Goal: Task Accomplishment & Management: Use online tool/utility

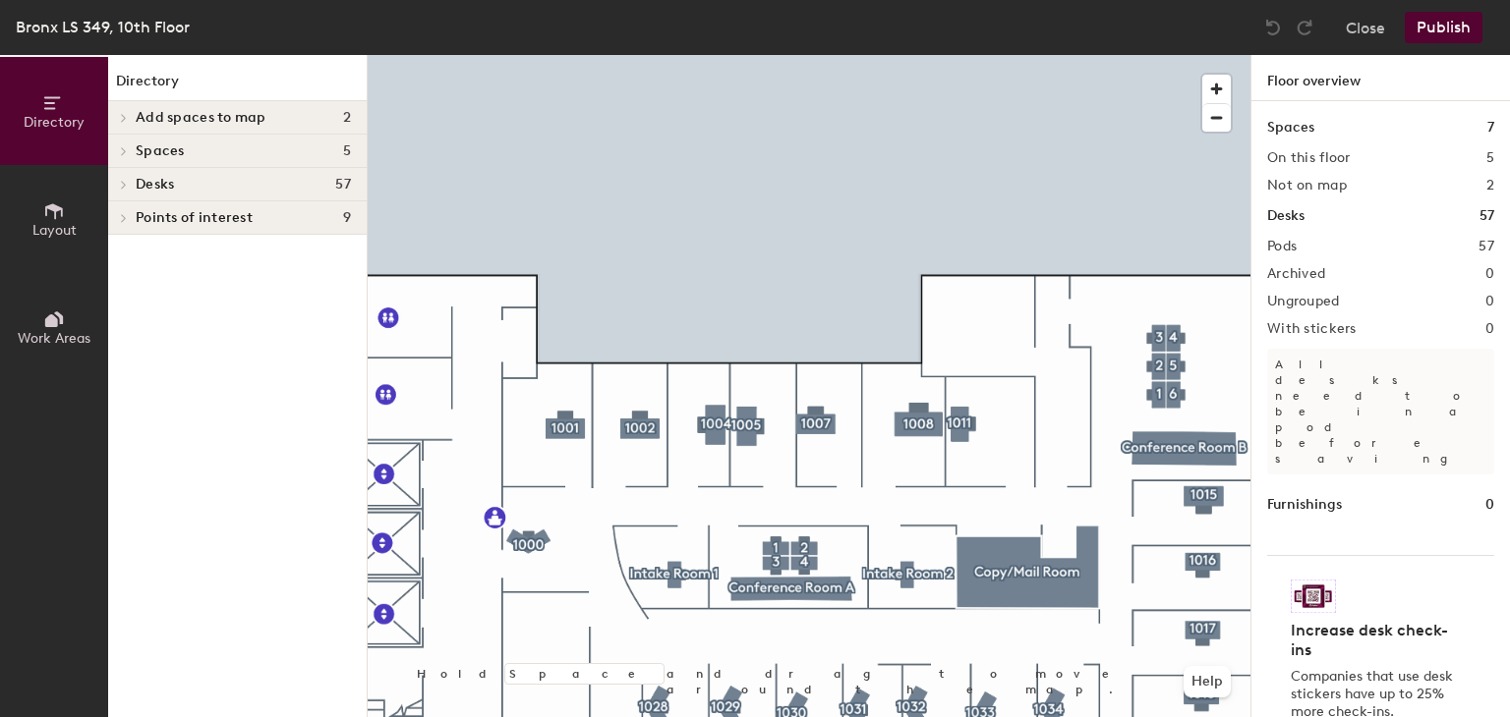
click at [226, 186] on h4 "Desks 57" at bounding box center [243, 185] width 215 height 16
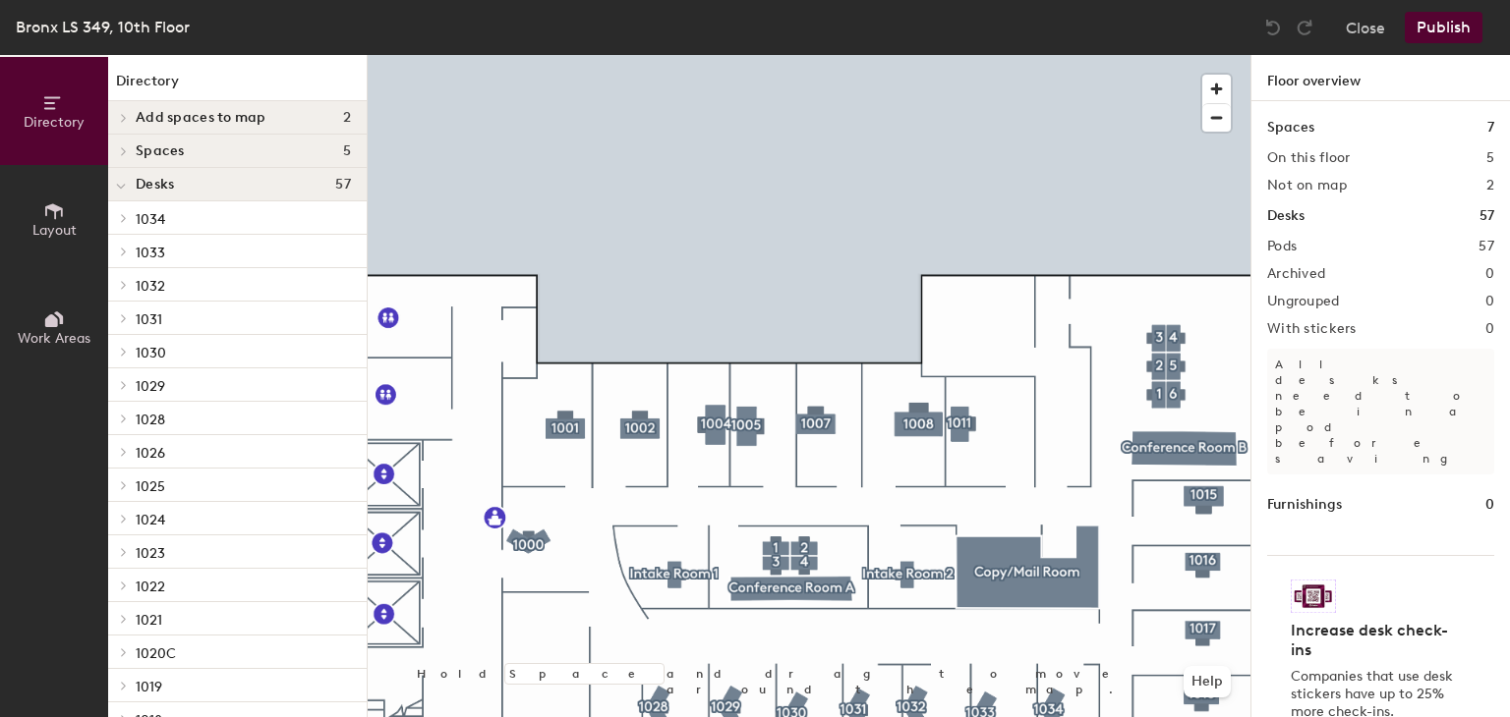
click at [67, 200] on button "Layout" at bounding box center [54, 219] width 108 height 108
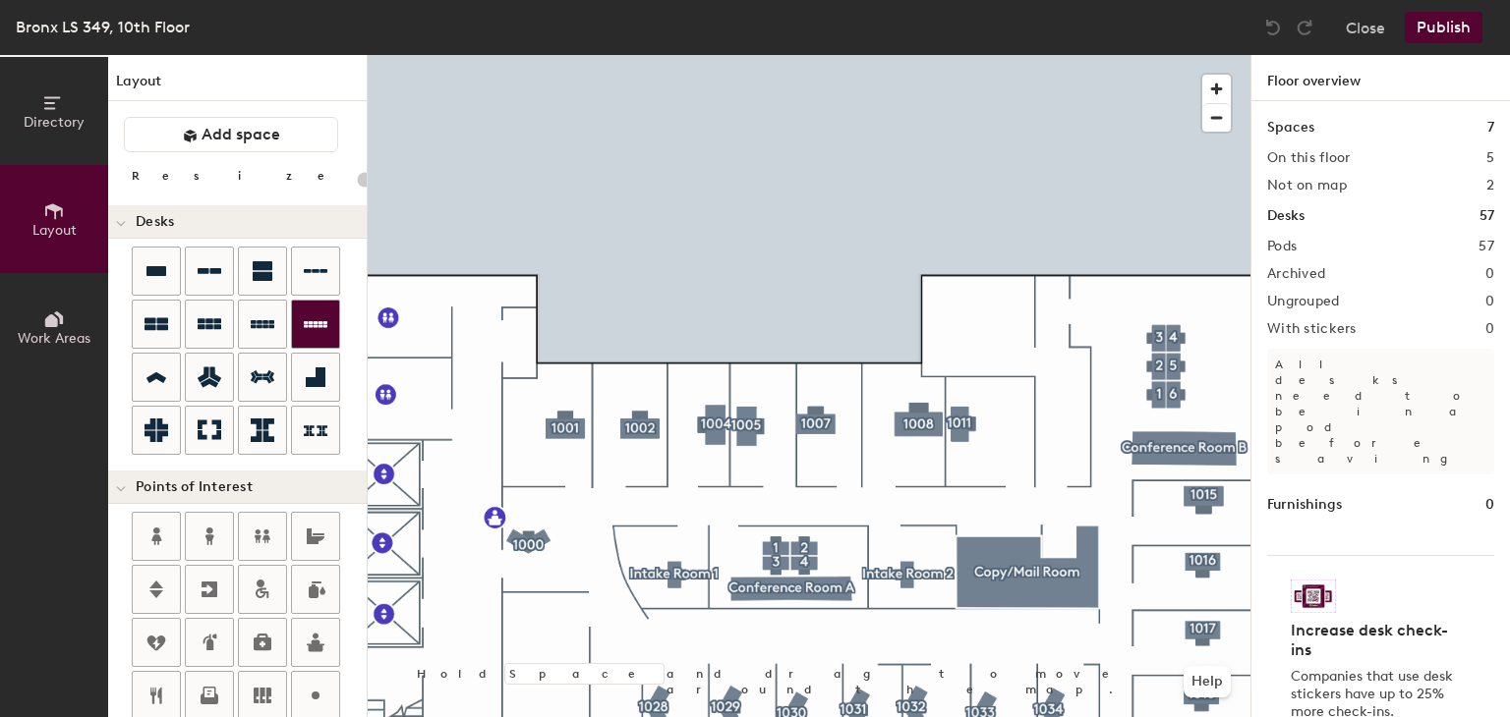
click at [1003, 392] on div "Directory Layout Work Areas Layout Add space Resize Desks Points of Interest Fu…" at bounding box center [755, 386] width 1510 height 662
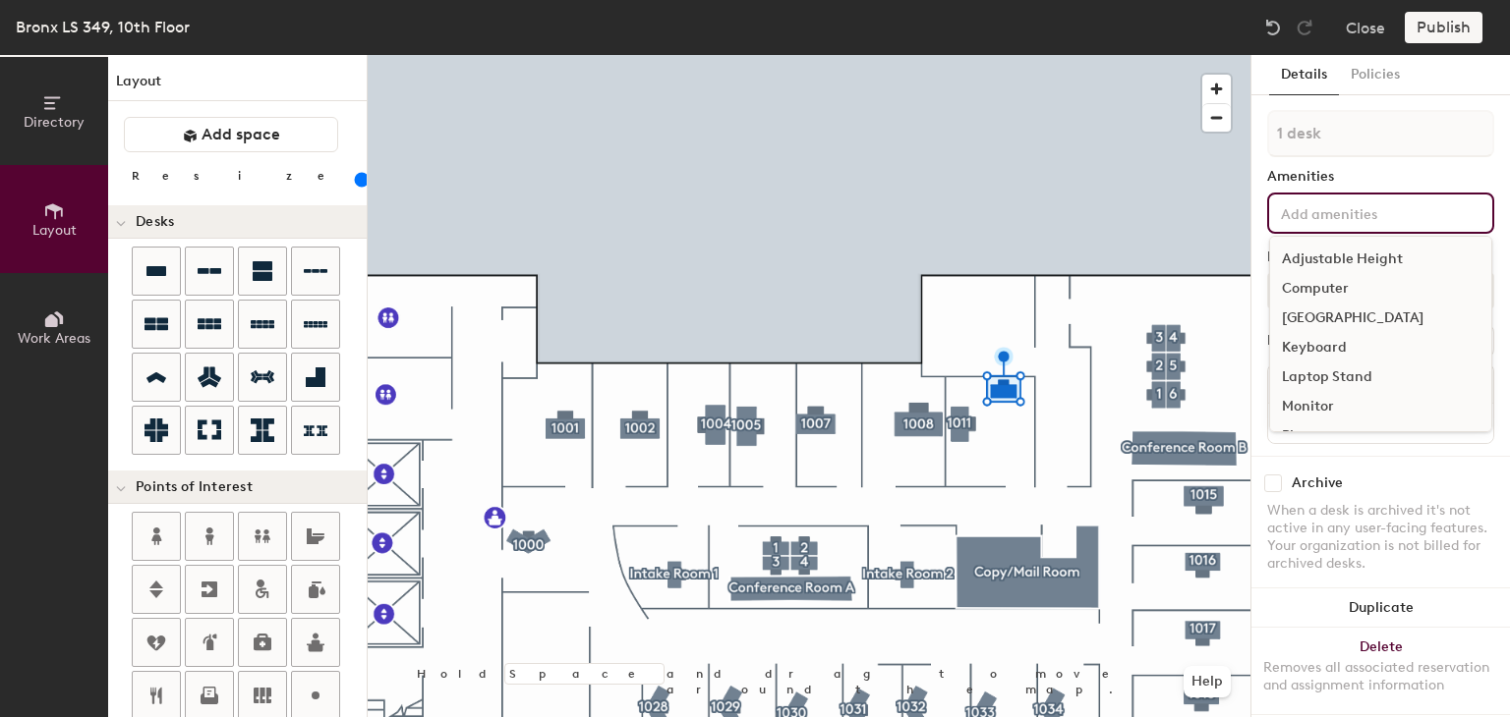
click at [1358, 214] on input at bounding box center [1365, 212] width 177 height 24
click at [1357, 214] on input at bounding box center [1365, 212] width 177 height 24
click at [1320, 284] on div "Computer" at bounding box center [1380, 288] width 221 height 29
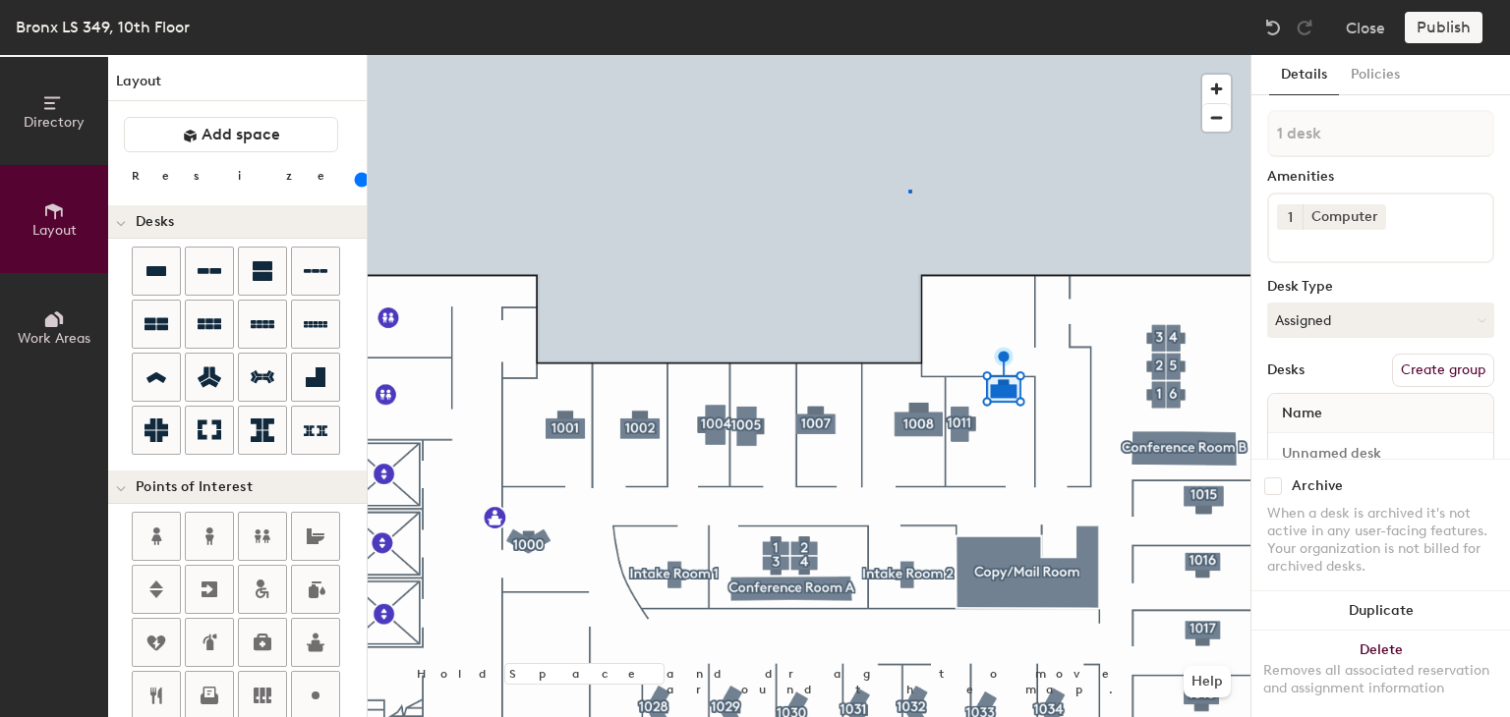
click at [908, 55] on div at bounding box center [809, 55] width 883 height 0
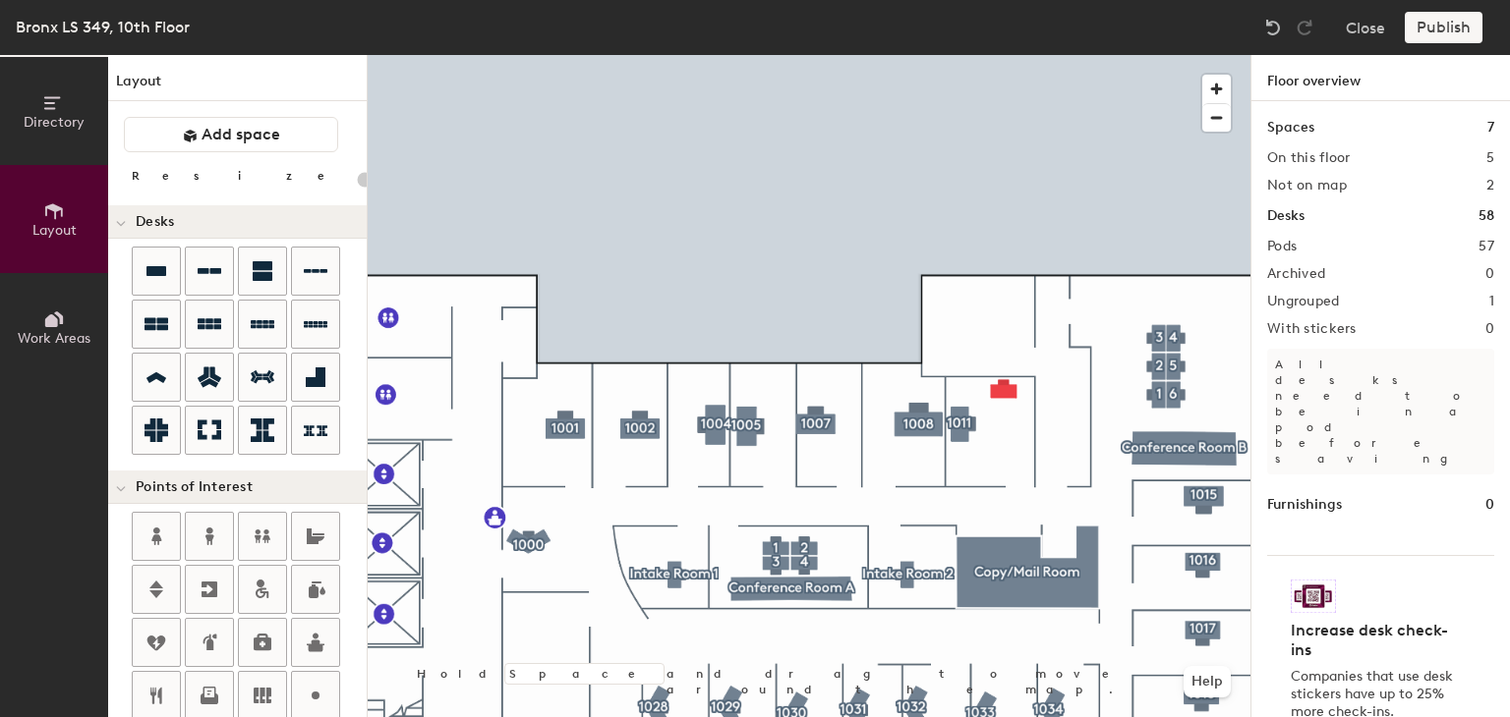
type input "120"
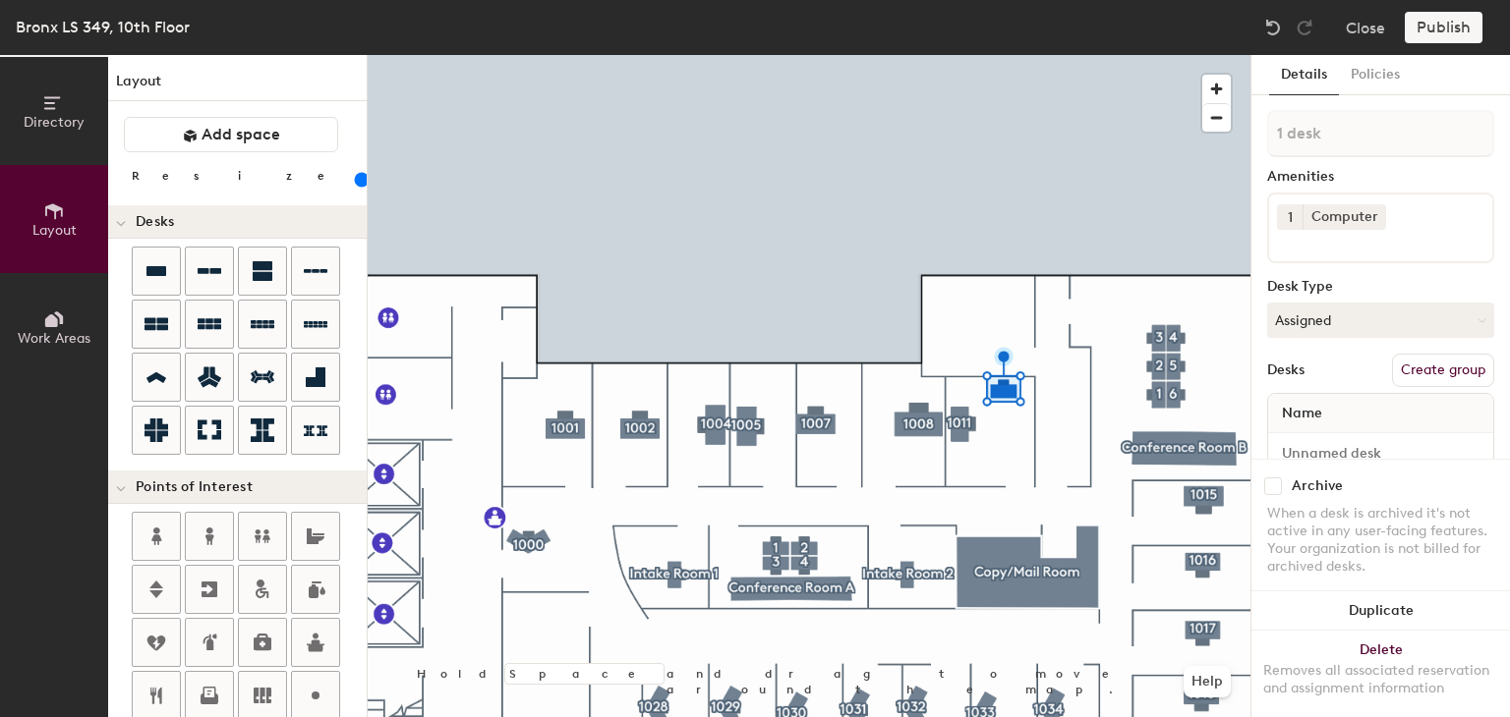
click at [1444, 371] on button "Create group" at bounding box center [1443, 370] width 102 height 33
click at [1239, 143] on div "Directory Layout Work Areas Layout Add space Resize Desks Points of Interest Fu…" at bounding box center [755, 386] width 1510 height 662
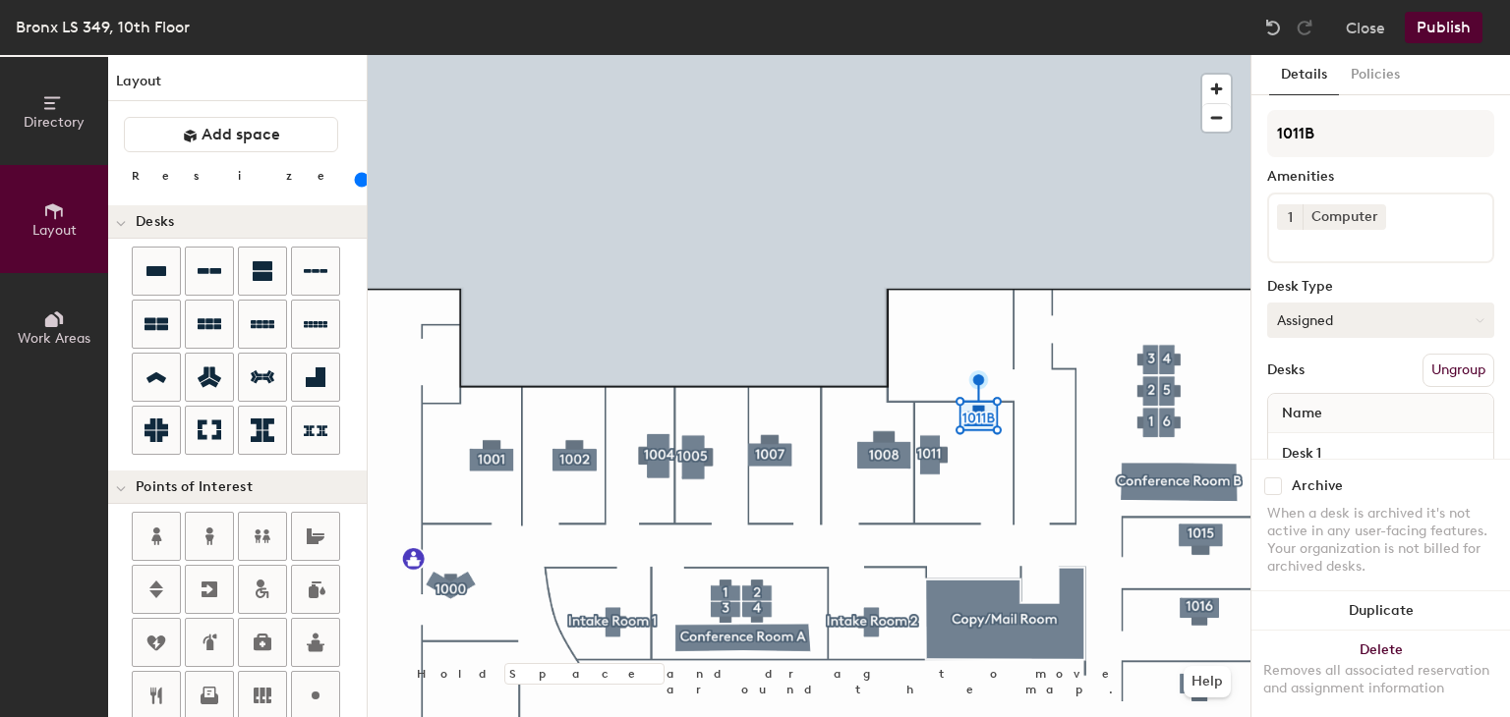
type input "1011B"
click at [1361, 325] on button "Assigned" at bounding box center [1380, 320] width 227 height 35
click at [1343, 433] on div "Hoteled" at bounding box center [1366, 440] width 197 height 29
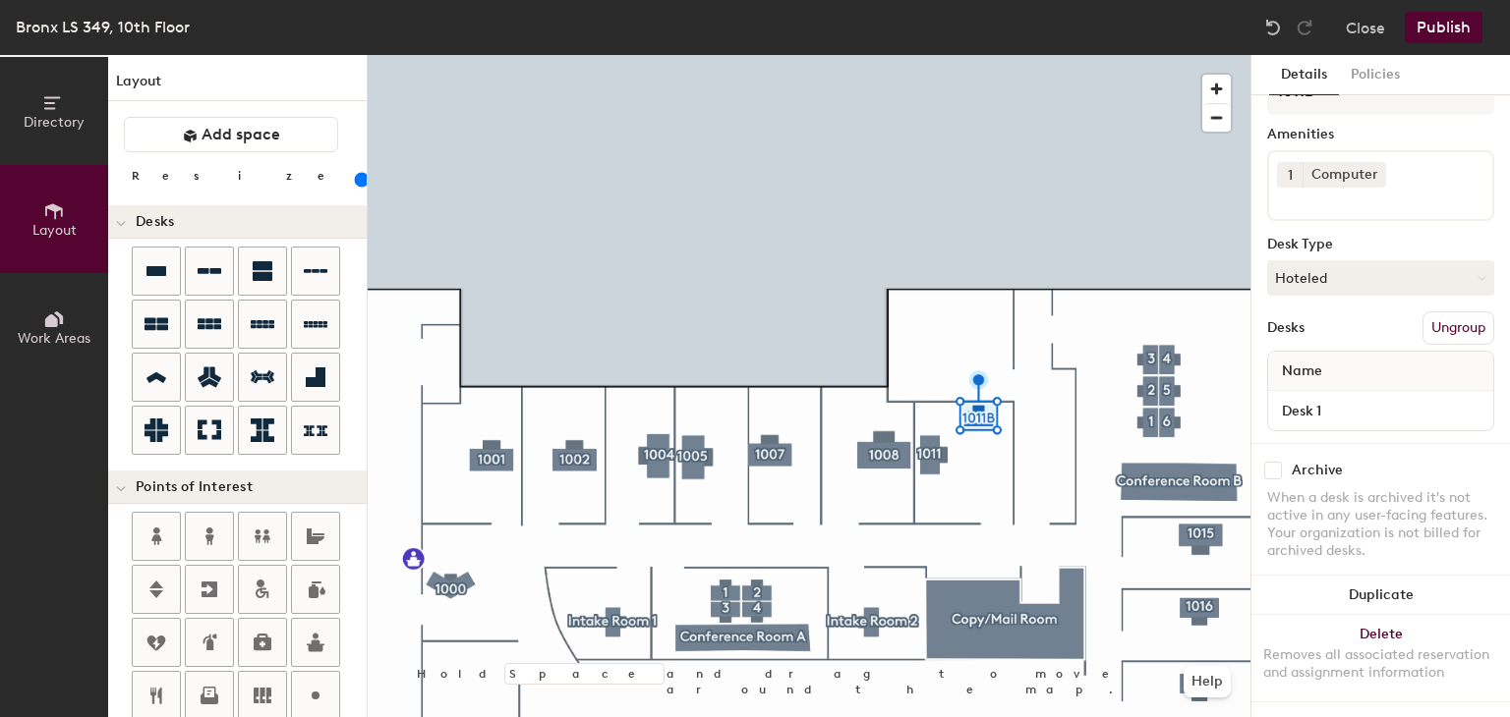
click at [1455, 30] on button "Publish" at bounding box center [1443, 27] width 78 height 31
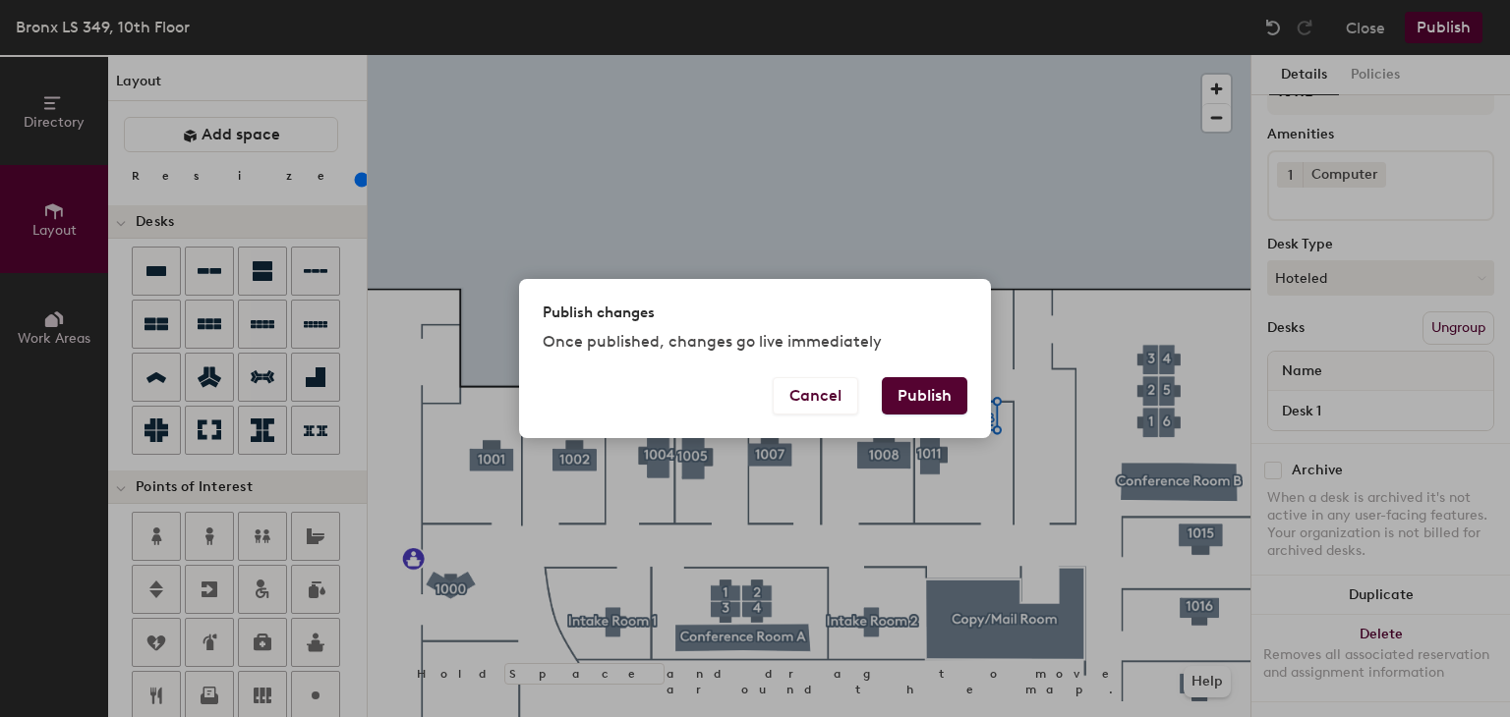
click at [940, 398] on button "Publish" at bounding box center [925, 395] width 86 height 37
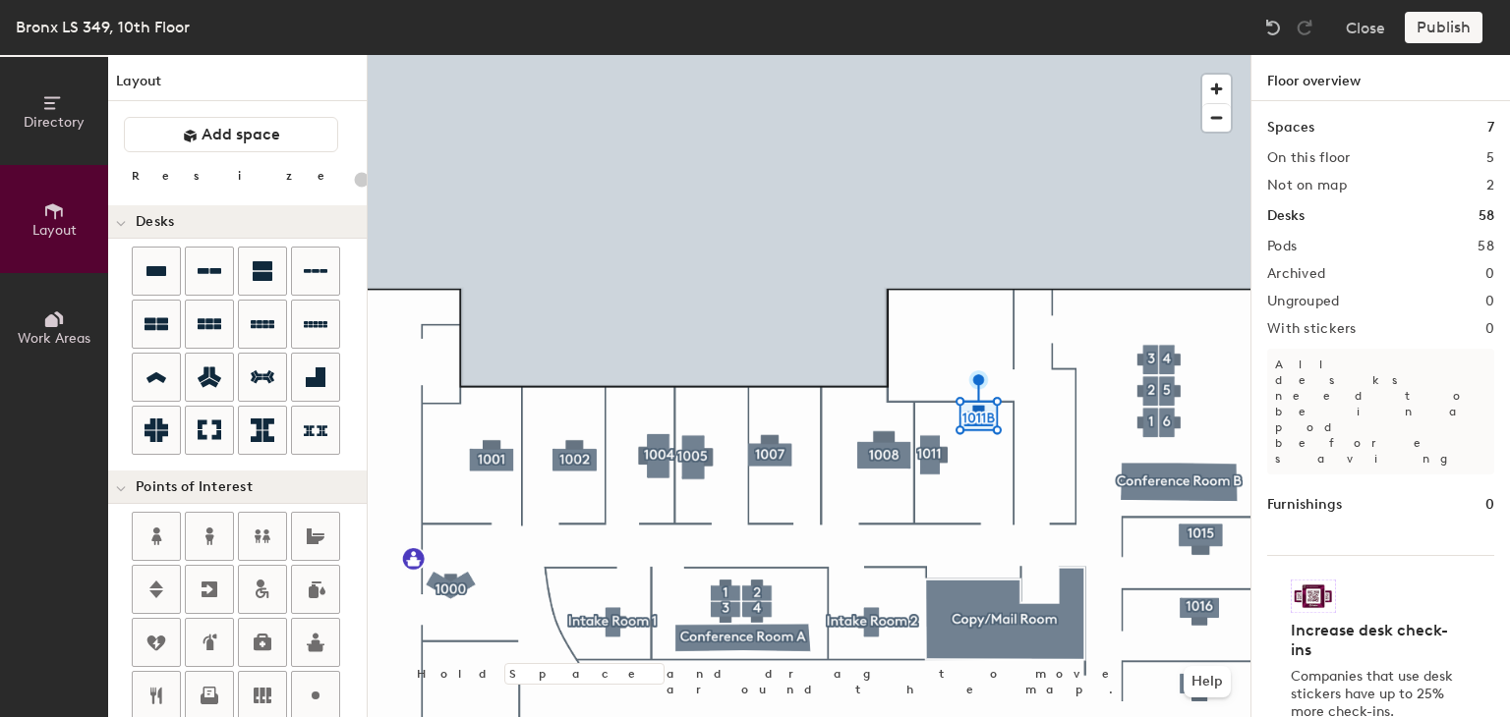
type input "20"
